Goal: Task Accomplishment & Management: Use online tool/utility

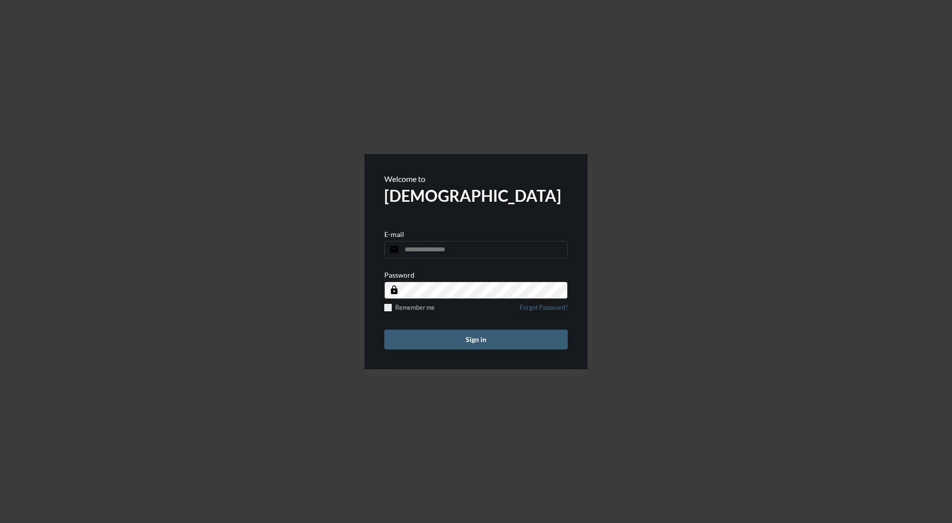
type input "**********"
click at [503, 336] on button "Sign in" at bounding box center [475, 340] width 183 height 20
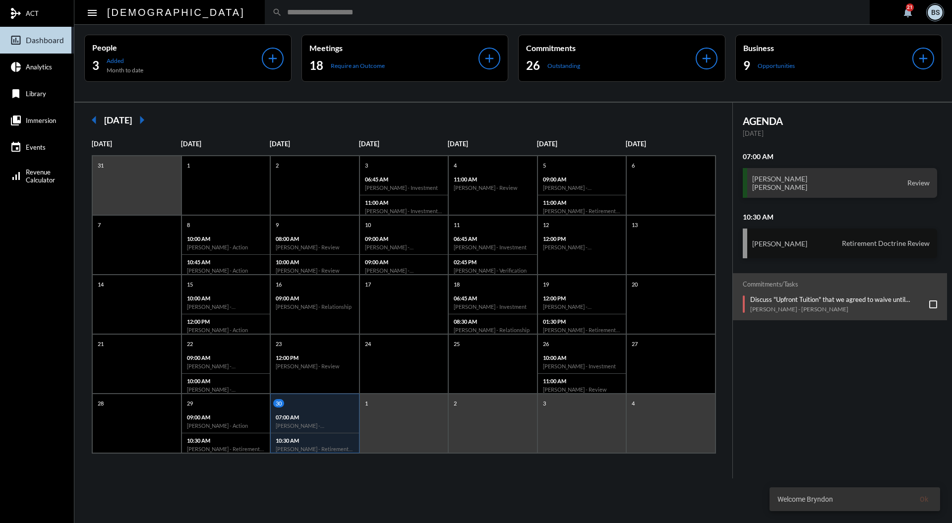
click at [842, 237] on div "[PERSON_NAME] Retirement Doctrine Review" at bounding box center [840, 244] width 195 height 30
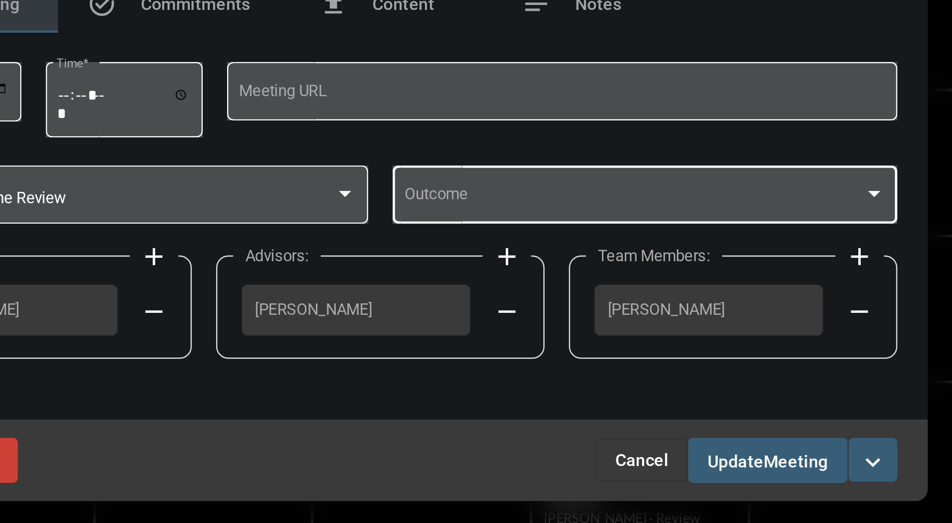
click at [677, 263] on div at bounding box center [584, 259] width 196 height 7
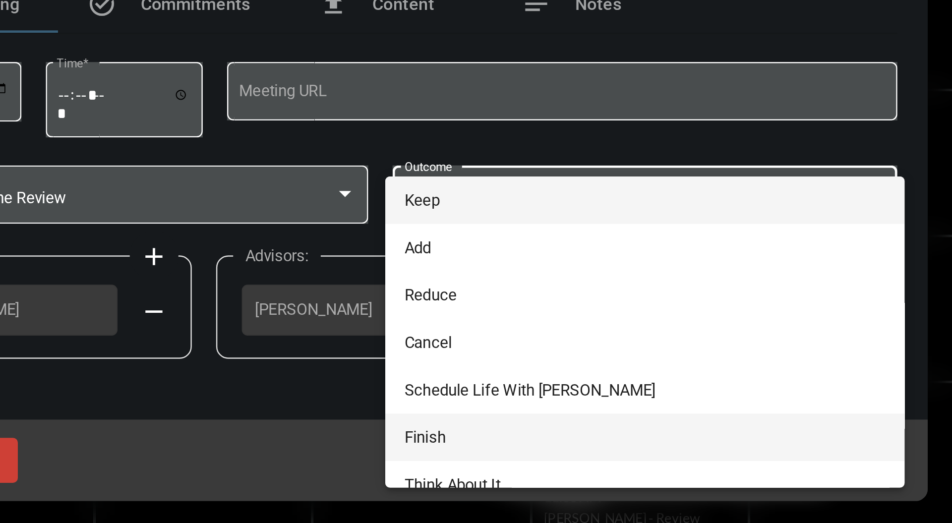
click at [509, 355] on span "Finish" at bounding box center [584, 356] width 196 height 19
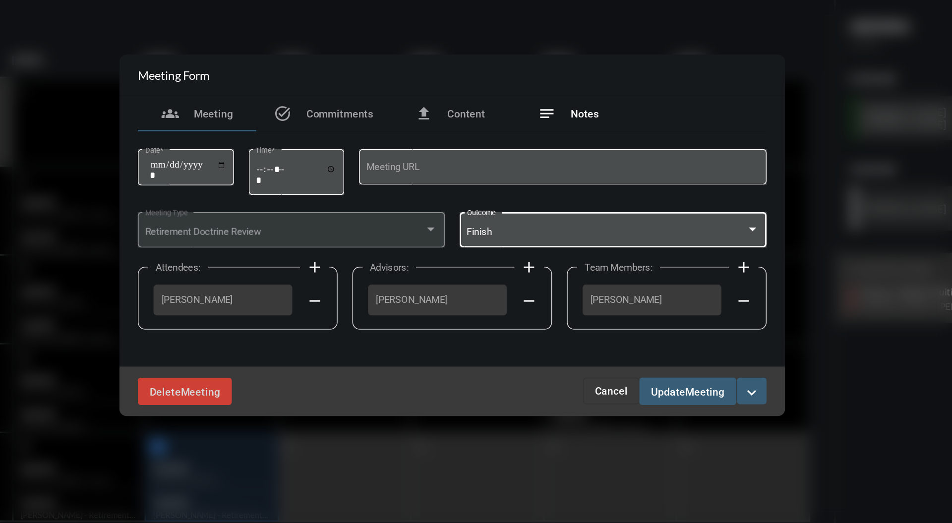
click at [561, 181] on span "Notes" at bounding box center [564, 180] width 19 height 8
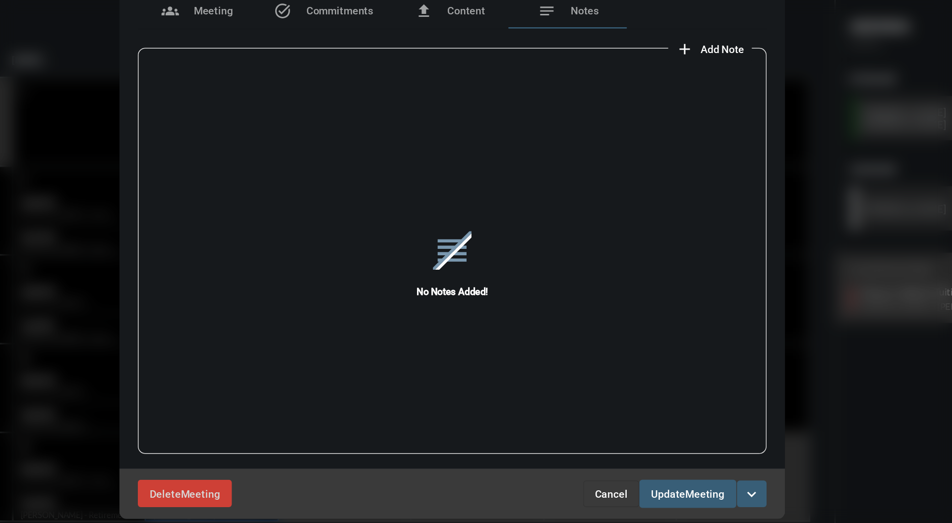
click at [647, 135] on span "Add Note" at bounding box center [657, 137] width 29 height 8
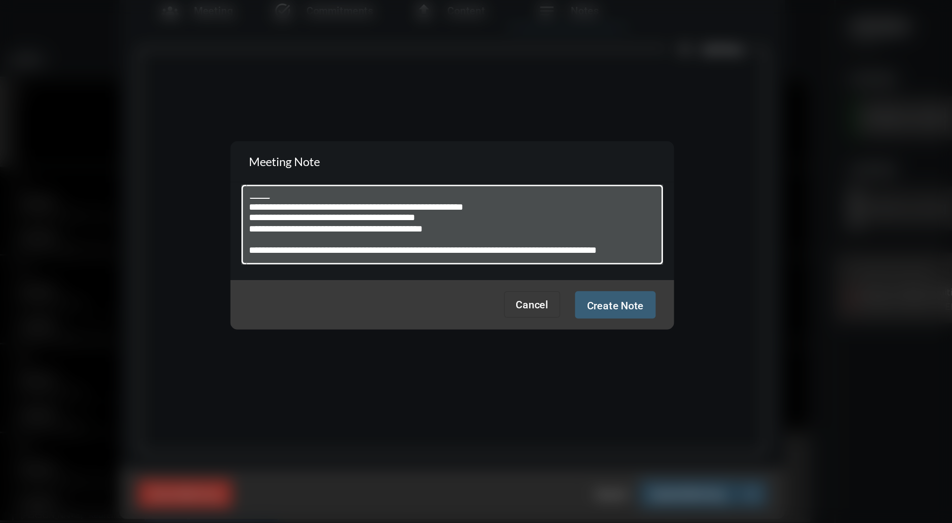
scroll to position [13, 0]
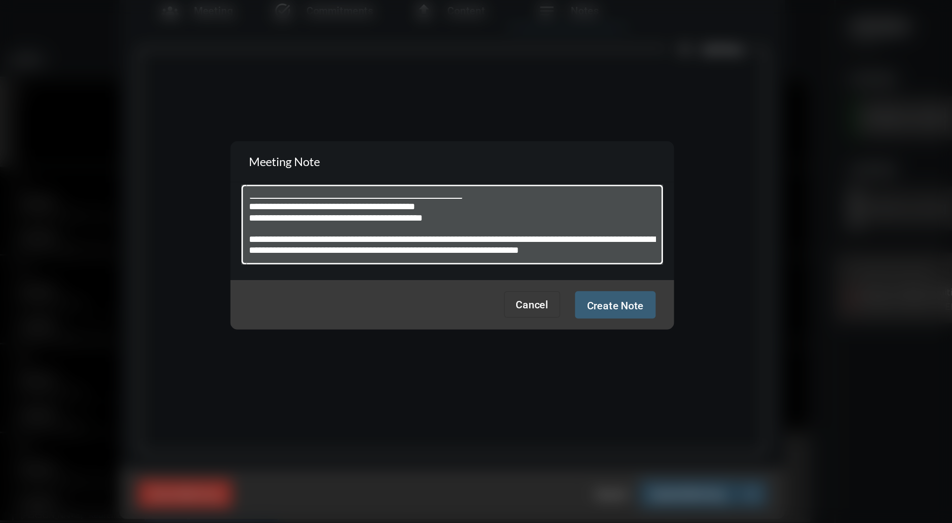
type textarea "**********"
click at [588, 302] on button "Create Note" at bounding box center [585, 308] width 54 height 18
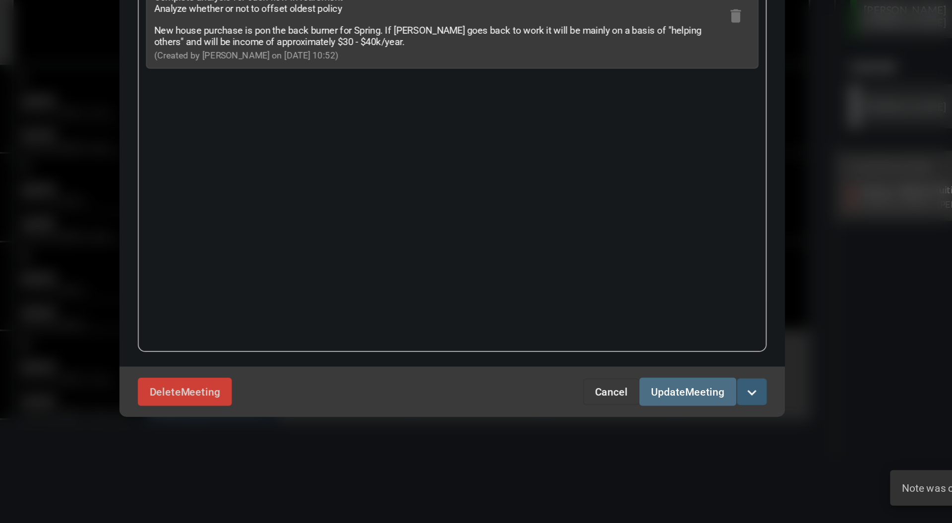
click at [642, 431] on span "Meeting" at bounding box center [645, 435] width 26 height 8
